Goal: Task Accomplishment & Management: Use online tool/utility

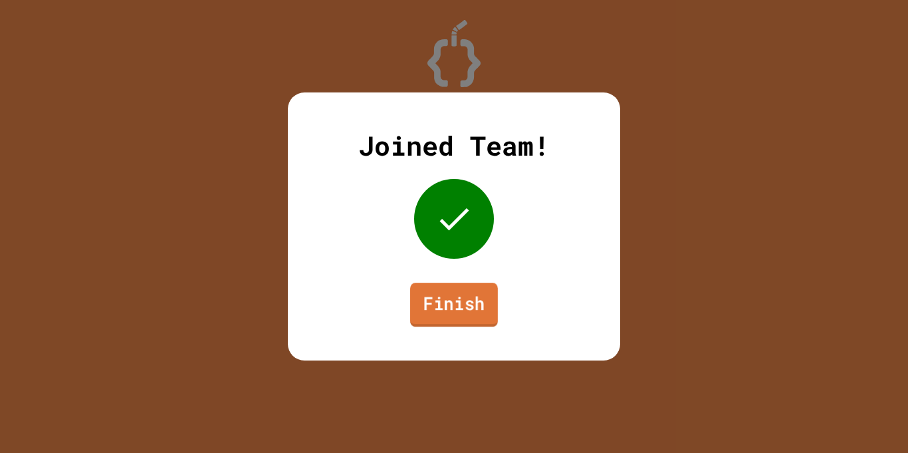
click at [453, 306] on link "Finish" at bounding box center [454, 304] width 88 height 44
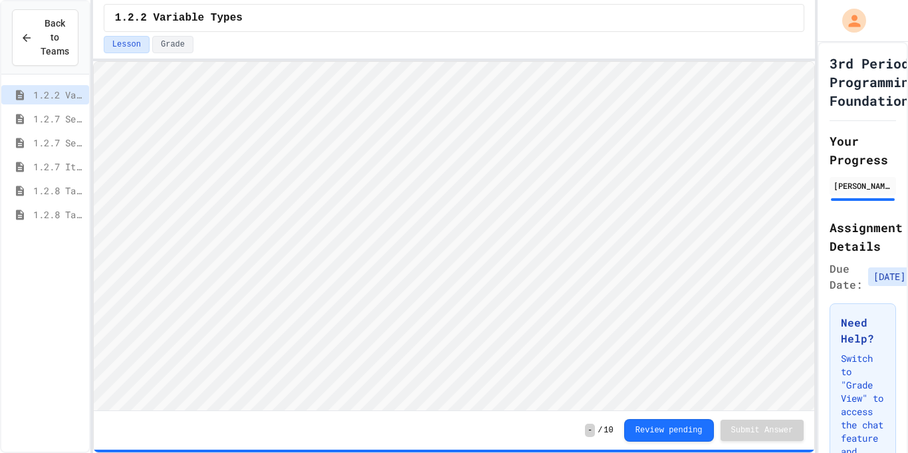
click at [58, 213] on span "1.2.8 Task 2" at bounding box center [58, 214] width 51 height 14
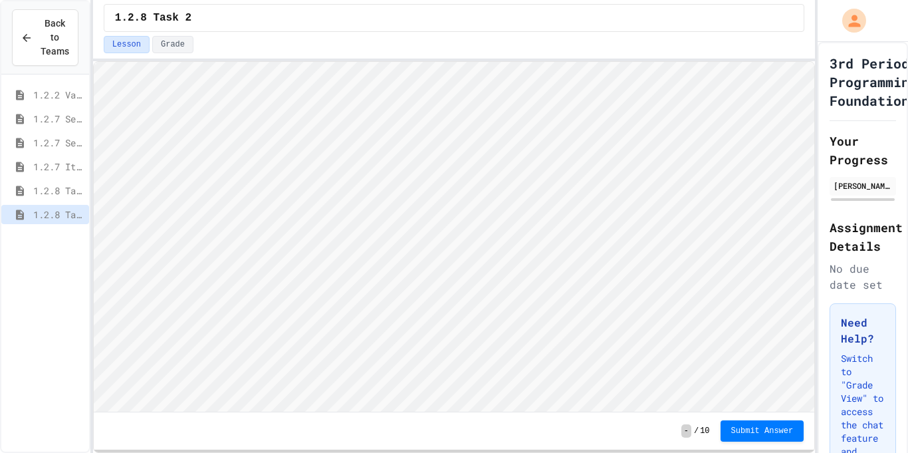
scroll to position [1, 0]
click at [57, 162] on span "1.2.7 Iteration" at bounding box center [58, 167] width 51 height 14
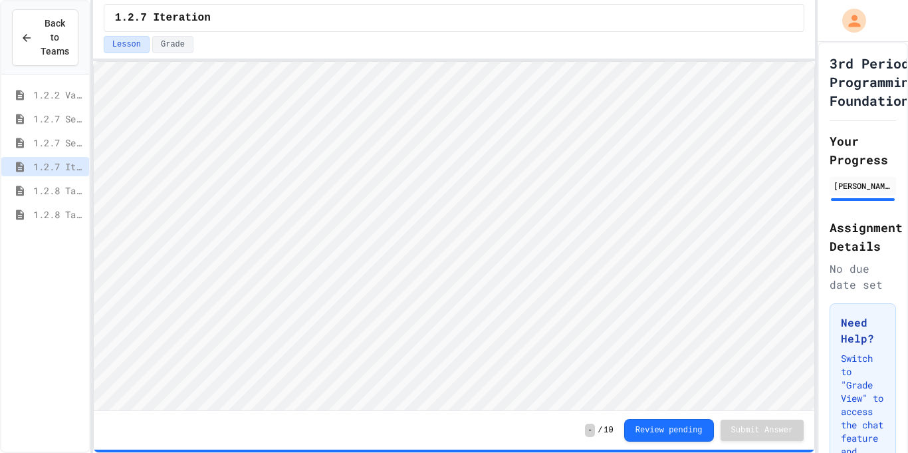
click at [85, 212] on div "1.2.8 Task 2" at bounding box center [45, 214] width 88 height 19
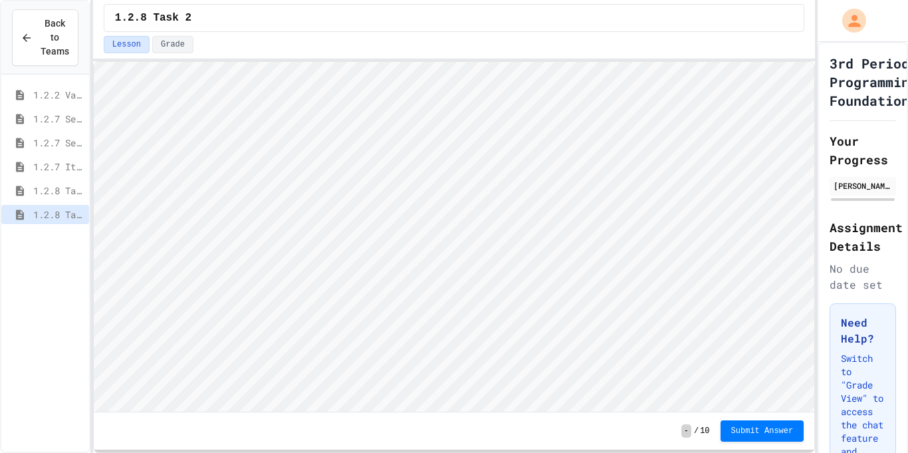
scroll to position [1, 0]
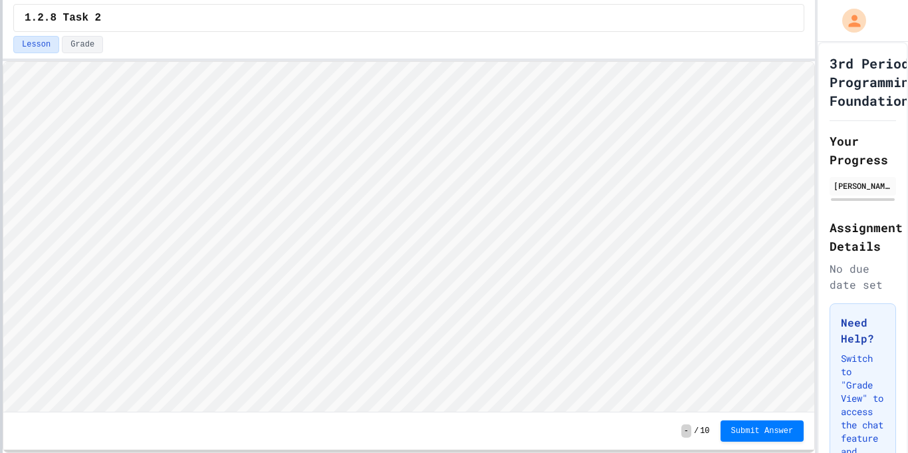
click at [0, 219] on div at bounding box center [1, 226] width 3 height 453
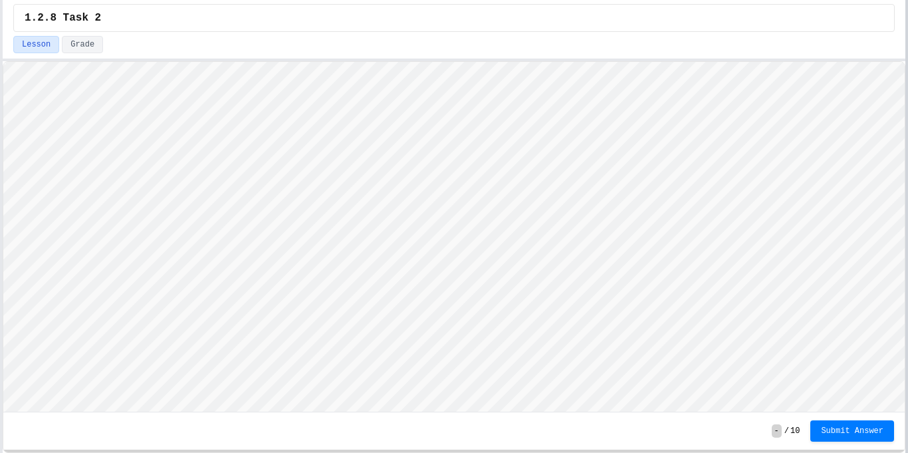
click at [907, 284] on div at bounding box center [906, 226] width 3 height 453
type textarea "*****"
type textarea "**********"
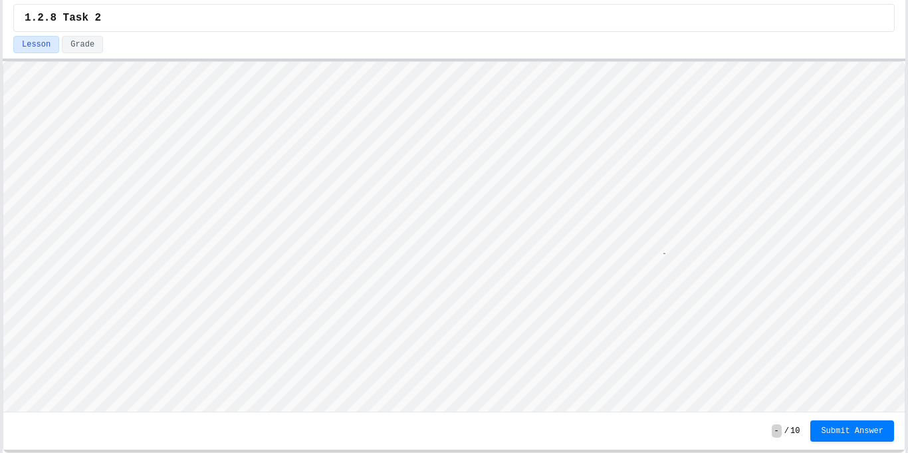
scroll to position [1, 36]
type textarea "********"
type textarea "****"
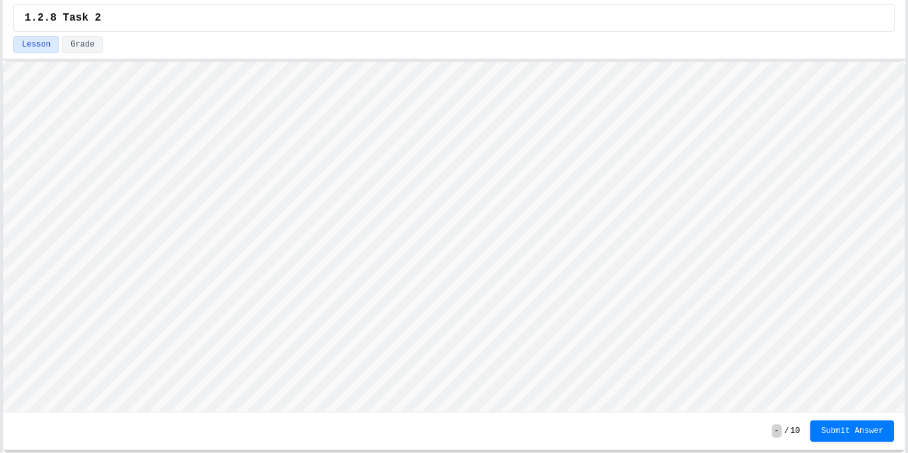
click at [851, 435] on button "Submit Answer" at bounding box center [852, 430] width 84 height 21
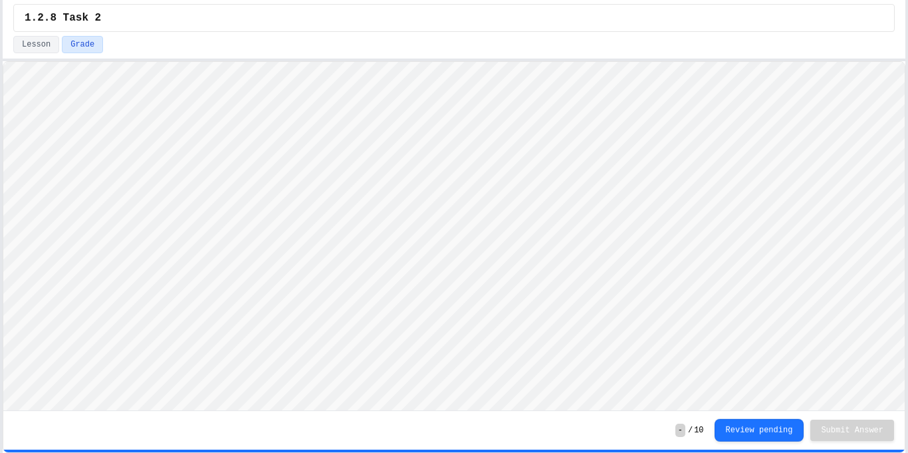
click at [743, 443] on div "- / 10 Review pending Submit Answer" at bounding box center [453, 430] width 901 height 39
click at [745, 434] on button "Review pending" at bounding box center [759, 428] width 90 height 23
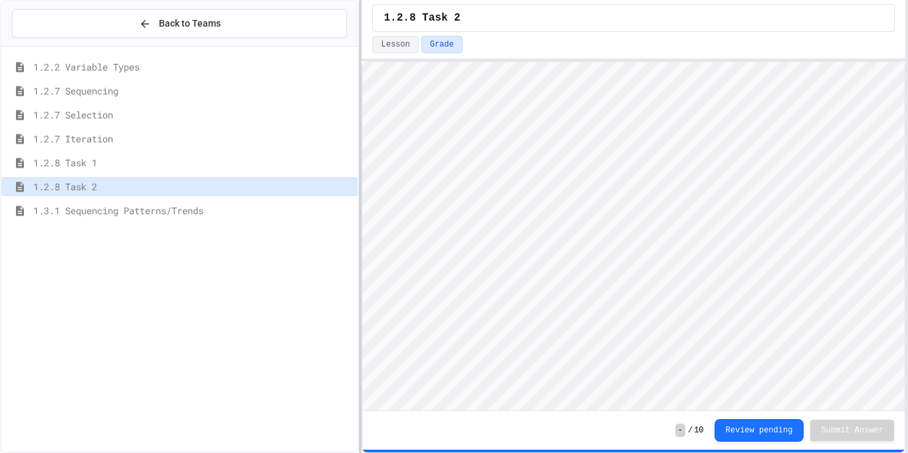
click at [363, 164] on div "Back to Teams 1.2.2 Variable Types 1.2.7 Sequencing 1.2.7 Selection 1.2.7 Itera…" at bounding box center [454, 226] width 908 height 453
click at [191, 211] on span "1.3.1 Sequencing Patterns/Trends" at bounding box center [193, 210] width 321 height 14
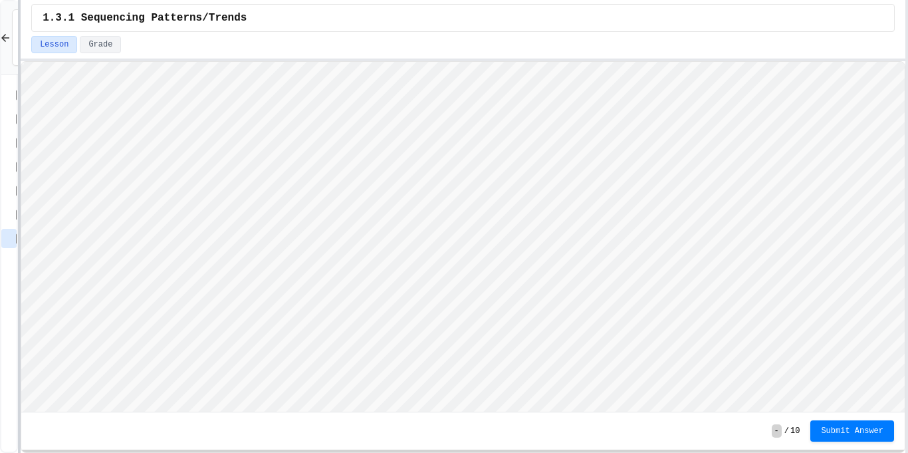
click at [18, 240] on div at bounding box center [19, 226] width 3 height 453
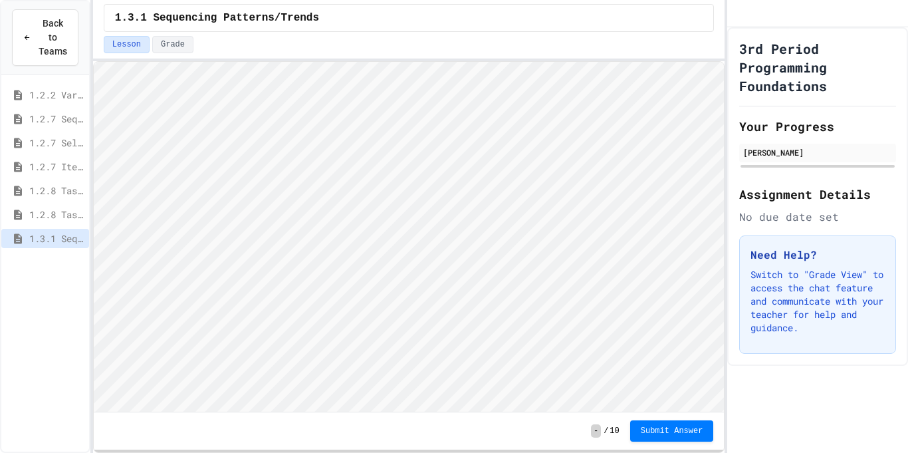
scroll to position [1, 0]
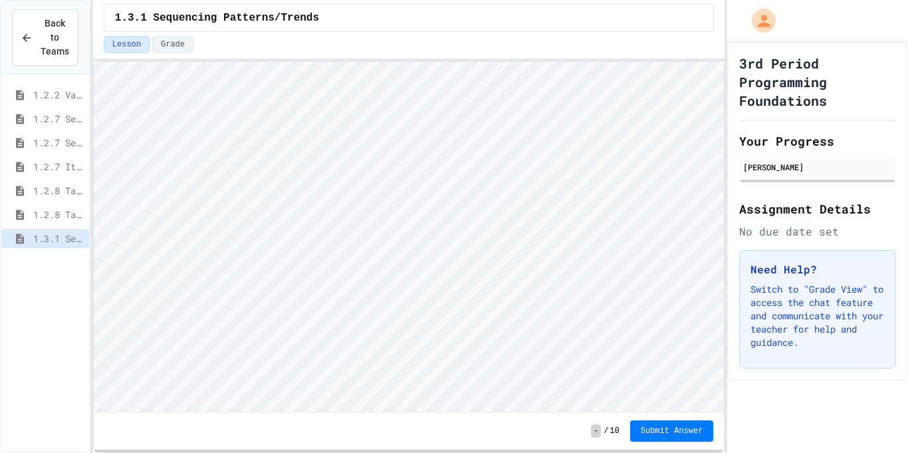
scroll to position [1, 0]
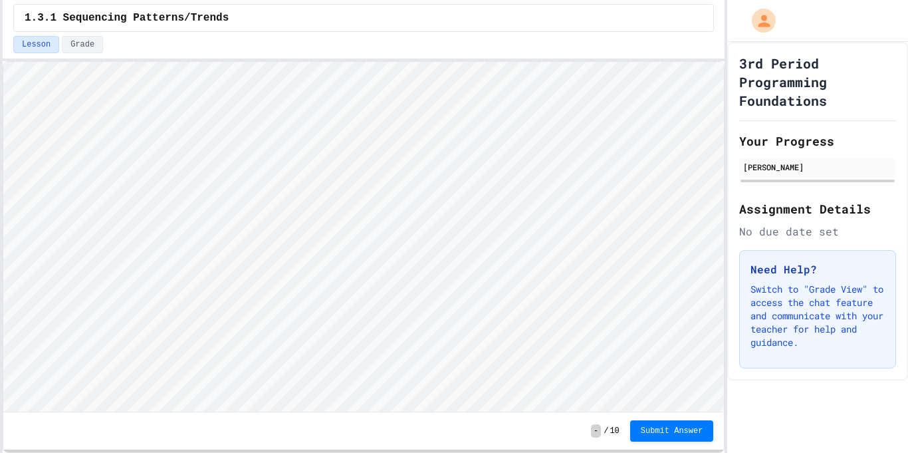
click at [0, 259] on div "Back to Teams 1.2.2 Variable Types 1.2.7 Sequencing 1.2.7 Selection 1.2.7 Itera…" at bounding box center [454, 226] width 908 height 453
click at [724, 62] on html "Loading project... ! Error Loading Project There was an error loading the proje…" at bounding box center [363, 62] width 720 height 0
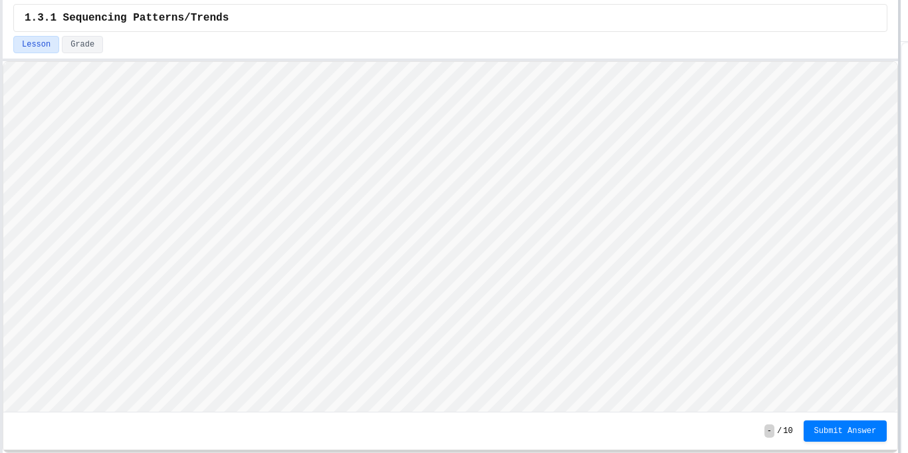
click at [901, 146] on div at bounding box center [899, 226] width 3 height 453
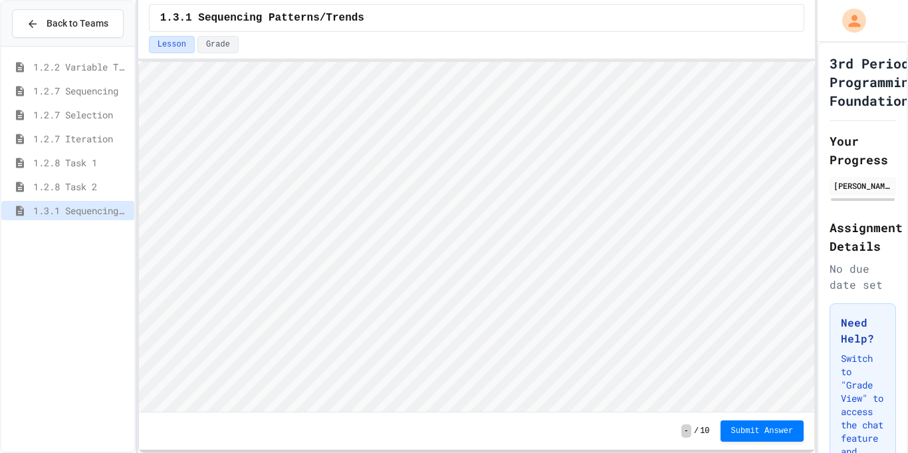
scroll to position [1, 0]
click at [770, 422] on button "Submit Answer" at bounding box center [762, 429] width 84 height 21
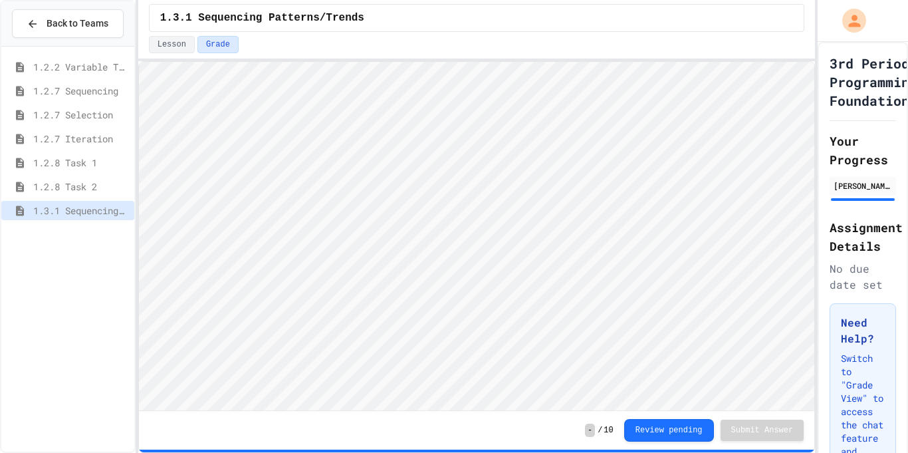
type textarea "******"
type textarea "**********"
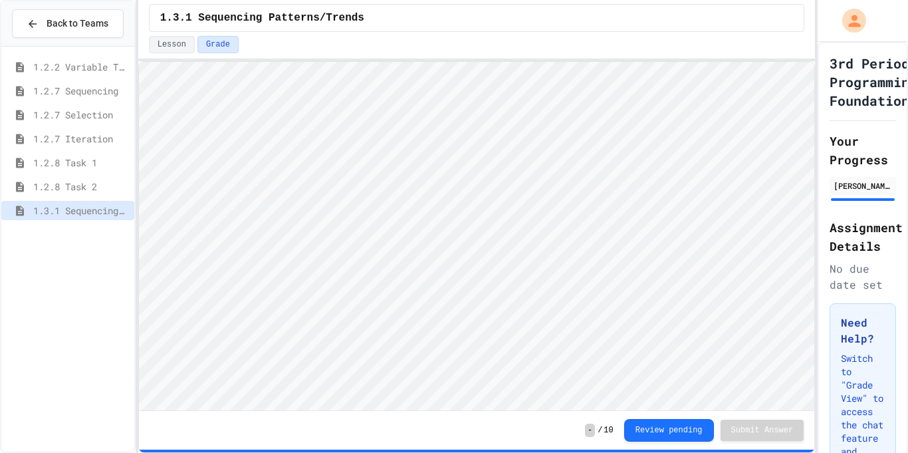
scroll to position [1, 0]
click at [673, 429] on button "Review pending" at bounding box center [669, 428] width 90 height 23
click at [112, 232] on span "1.3.1 Selection Patterns/Trends" at bounding box center [81, 234] width 96 height 14
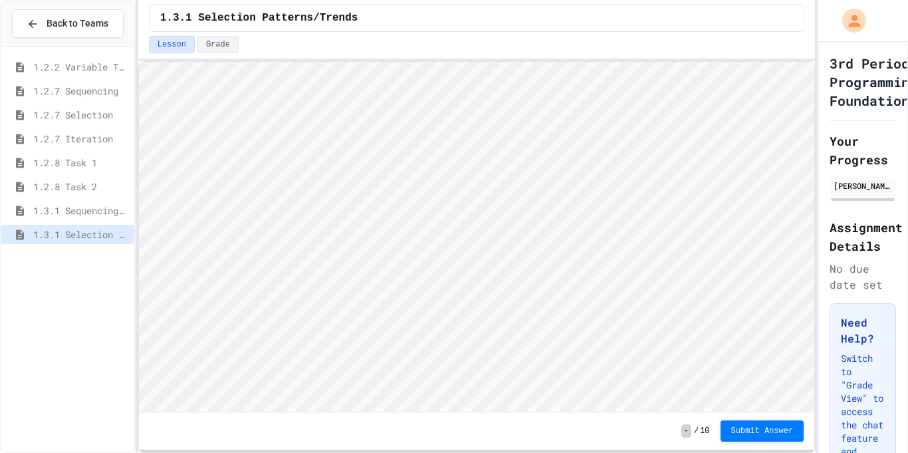
scroll to position [1, 0]
click at [138, 62] on html "Loading project... ! Error Loading Project There was an error loading the proje…" at bounding box center [476, 62] width 676 height 0
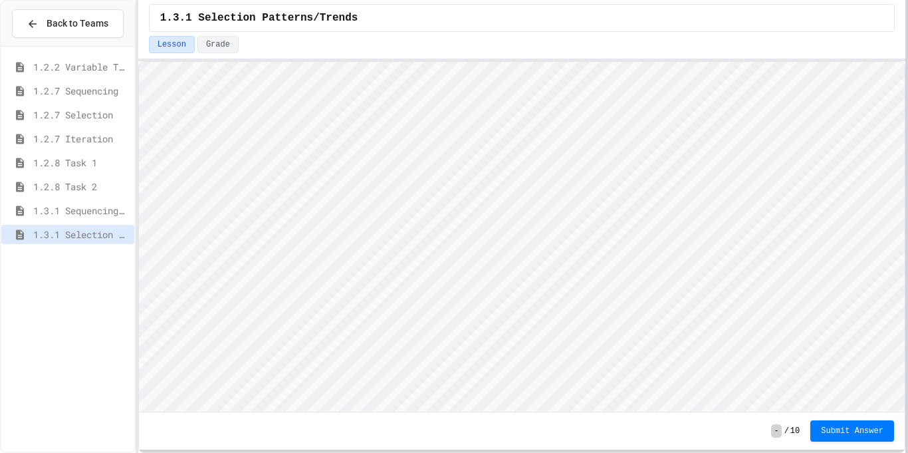
click at [907, 316] on div at bounding box center [906, 226] width 3 height 453
click at [102, 267] on div "1.3.1 Iteration Patterns/Trends" at bounding box center [67, 258] width 133 height 19
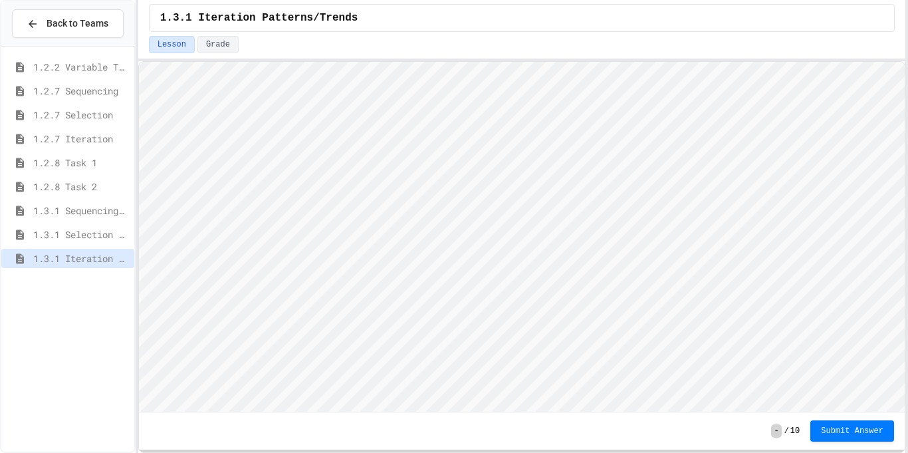
click at [86, 229] on span "1.3.1 Selection Patterns/Trends" at bounding box center [81, 234] width 96 height 14
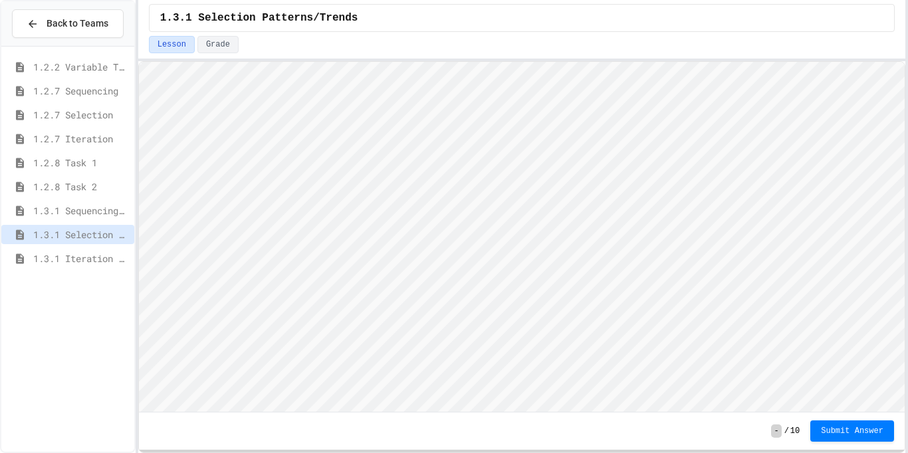
click at [824, 425] on span "Submit Answer" at bounding box center [852, 430] width 62 height 11
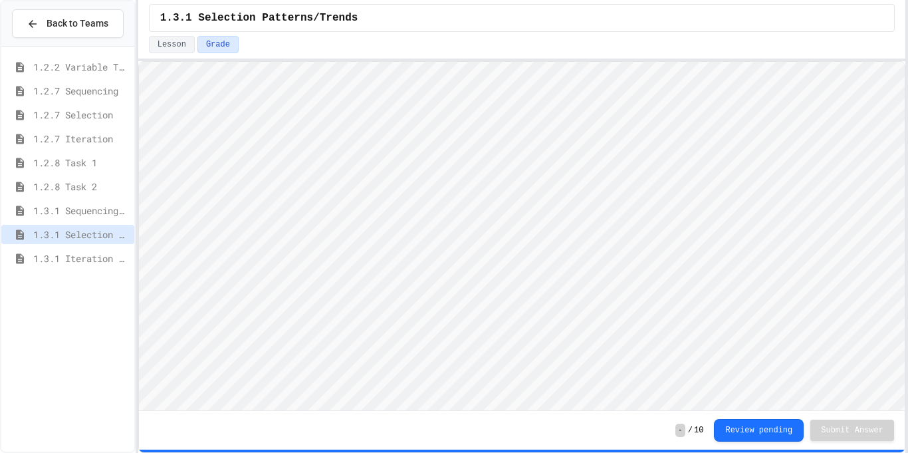
click at [95, 259] on span "1.3.1 Iteration Patterns/Trends" at bounding box center [81, 258] width 96 height 14
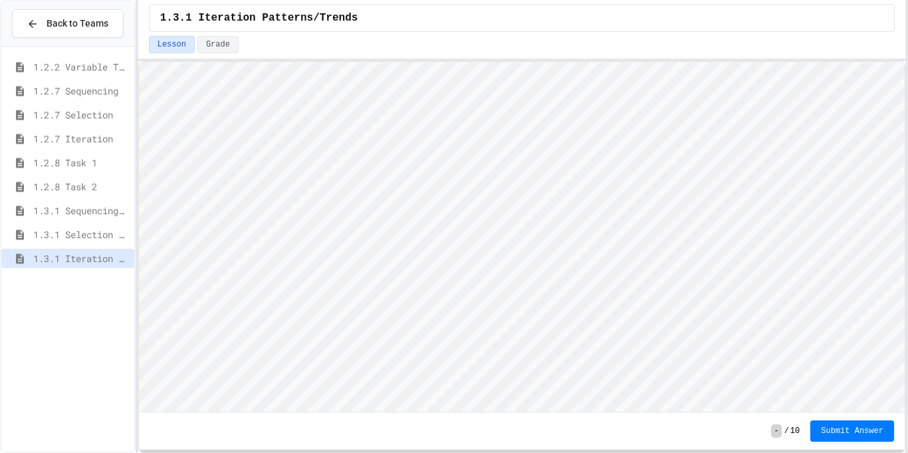
scroll to position [1, 0]
type textarea "****"
click at [393, 62] on html "Loading project... ! Error Loading Project There was an error loading the proje…" at bounding box center [521, 62] width 766 height 0
type textarea "**"
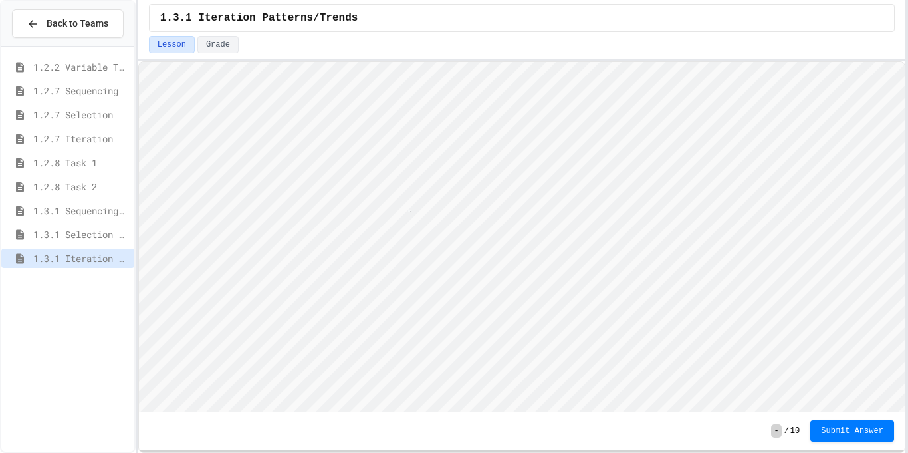
scroll to position [1, 3]
type textarea "**"
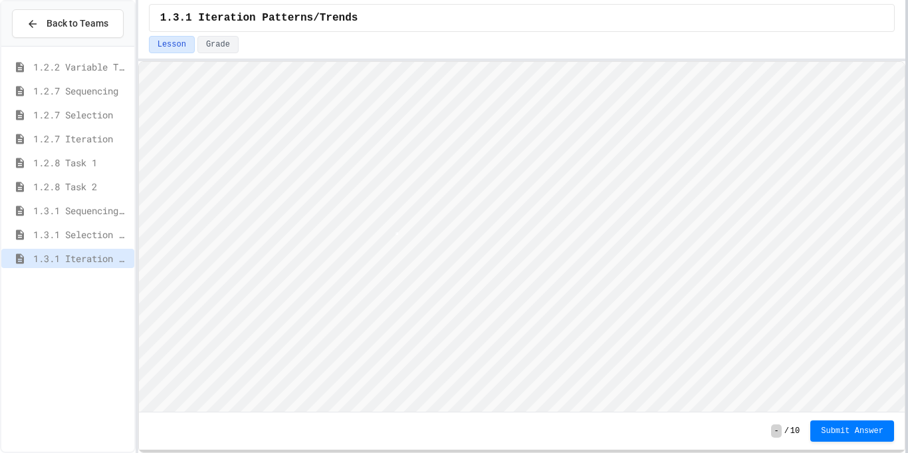
scroll to position [1, 3]
type textarea "*"
click at [873, 426] on span "Submit Answer" at bounding box center [852, 429] width 62 height 11
